Goal: Transaction & Acquisition: Subscribe to service/newsletter

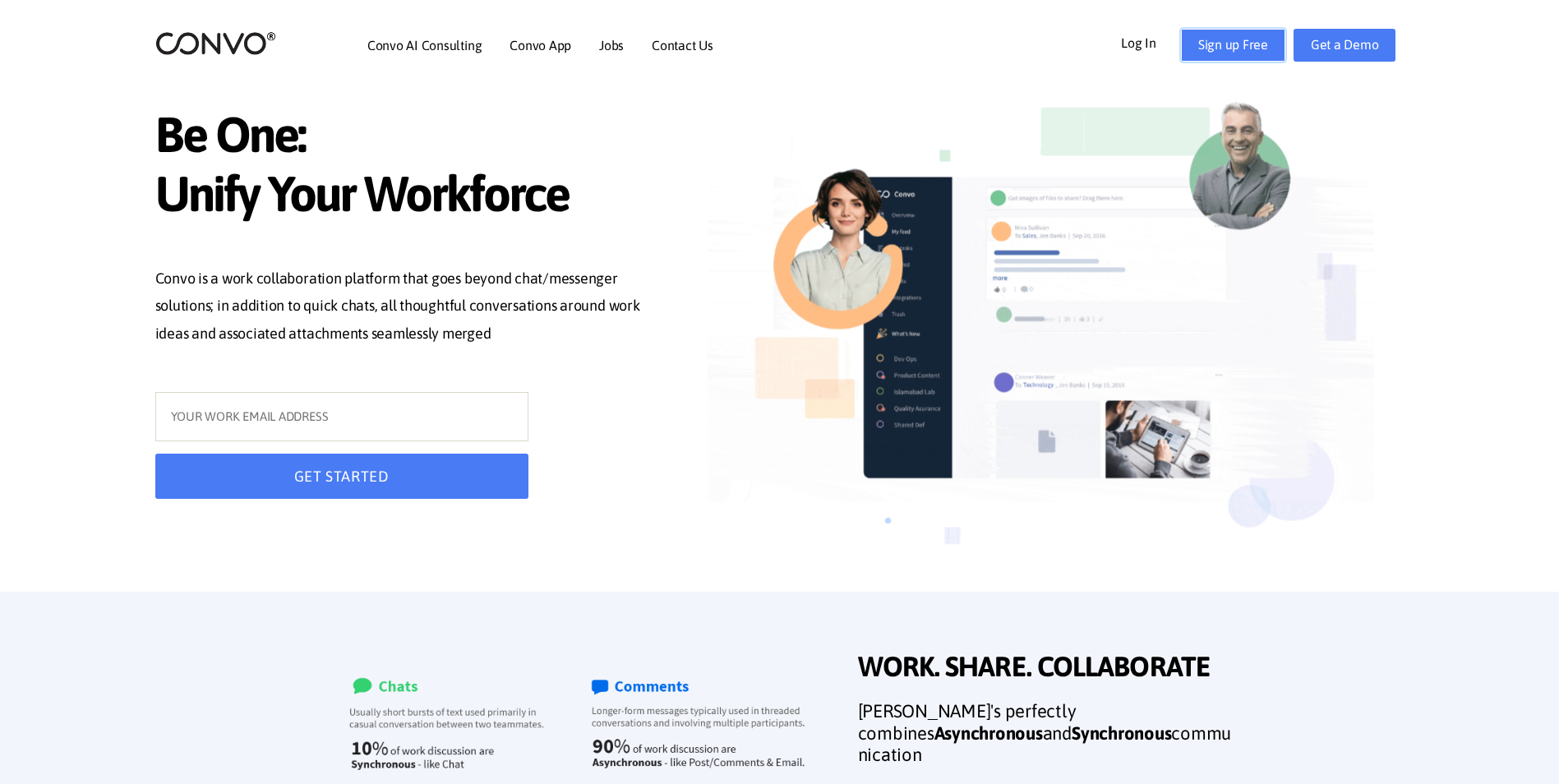
click at [1251, 39] on link "Sign up Free" at bounding box center [1234, 45] width 104 height 33
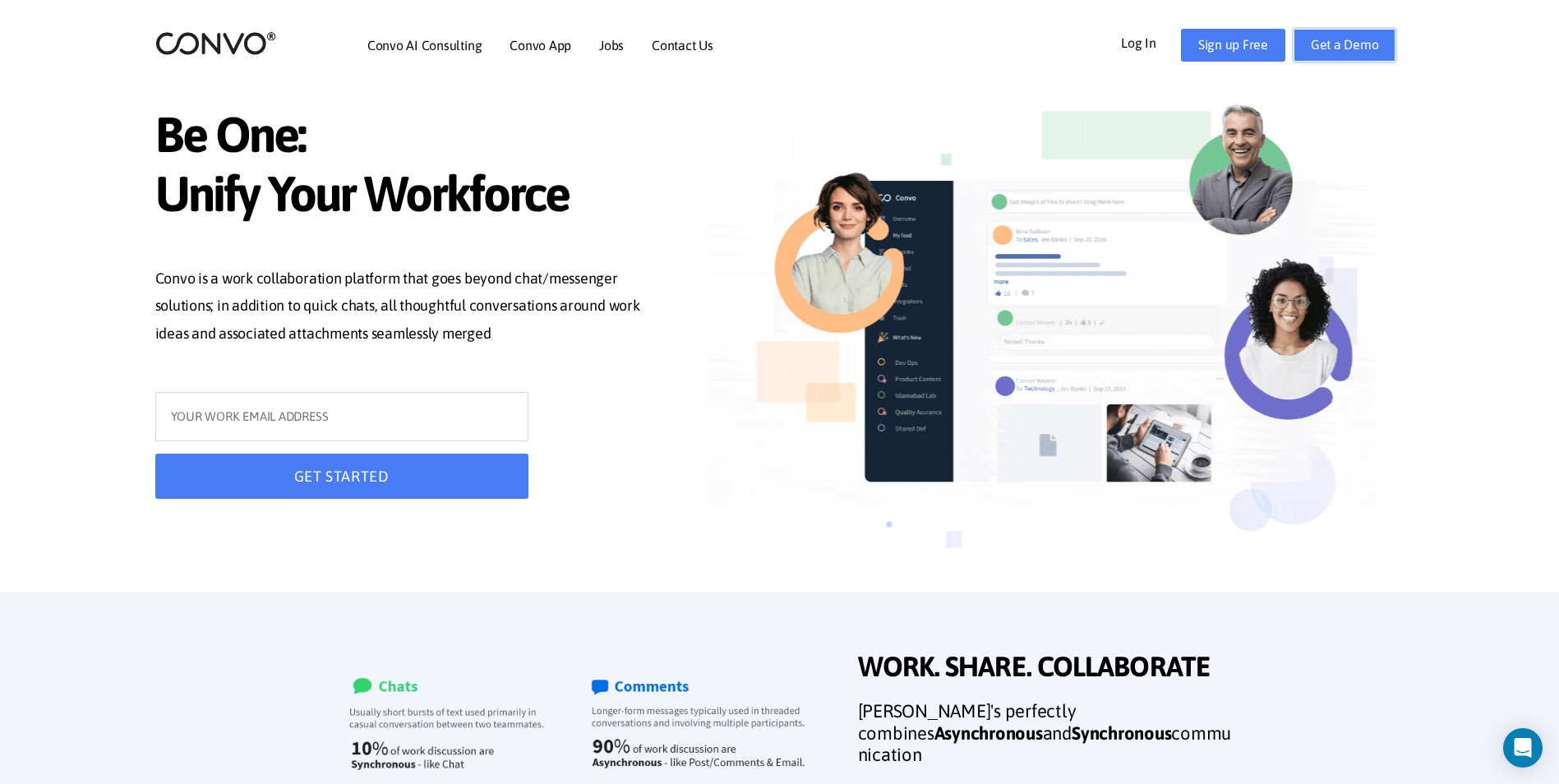
click at [1372, 46] on link "Get a Demo" at bounding box center [1345, 45] width 103 height 33
